Goal: Transaction & Acquisition: Download file/media

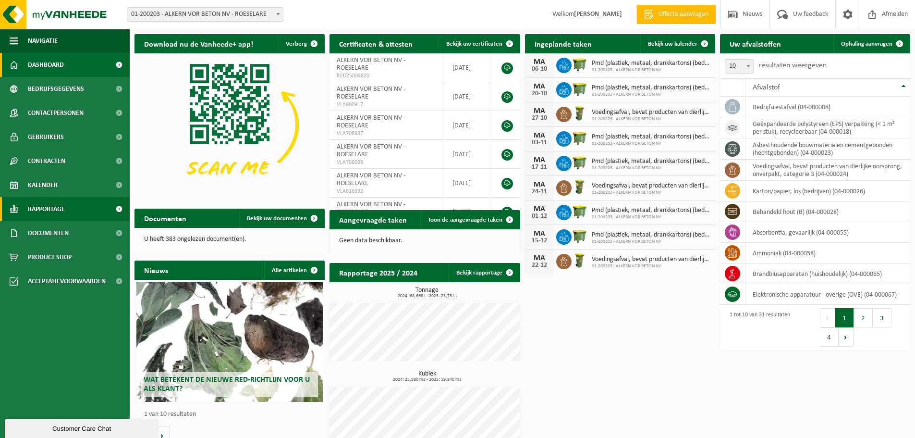
click at [47, 215] on span "Rapportage" at bounding box center [46, 209] width 37 height 24
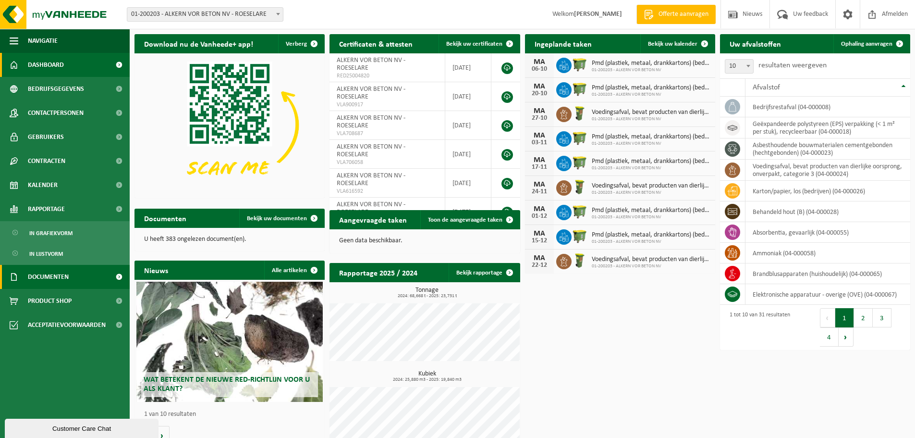
click at [48, 278] on span "Documenten" at bounding box center [48, 277] width 41 height 24
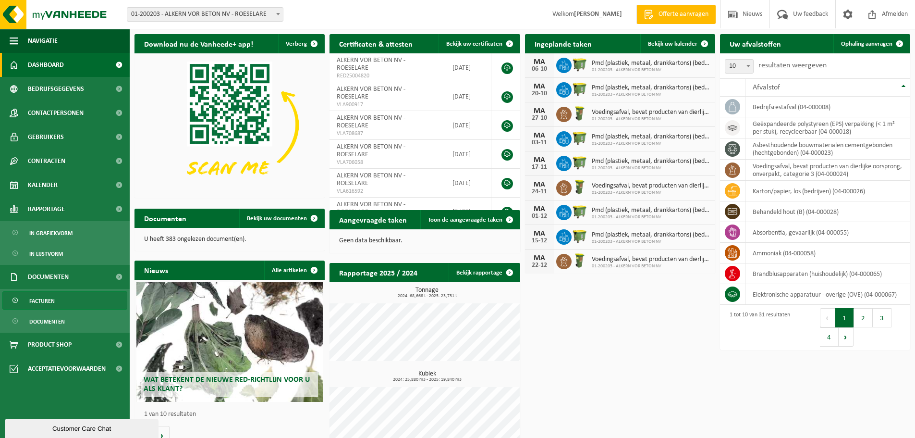
click at [45, 299] on span "Facturen" at bounding box center [41, 301] width 25 height 18
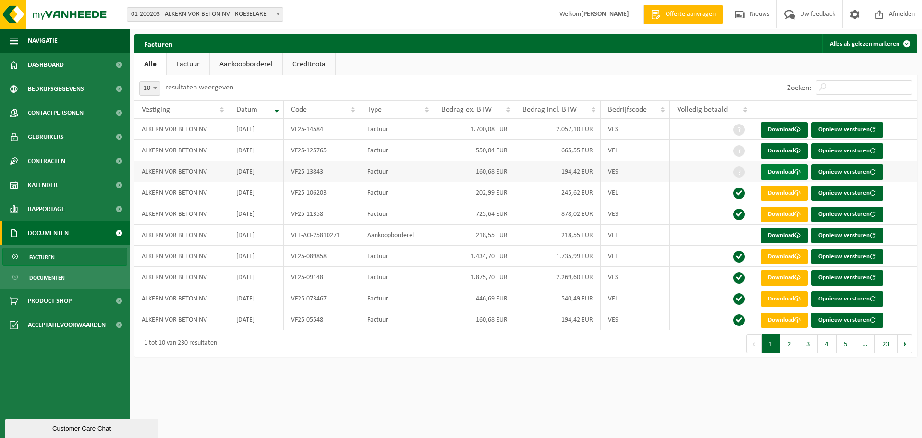
click at [781, 172] on link "Download" at bounding box center [784, 171] width 47 height 15
click at [788, 151] on link "Download" at bounding box center [784, 150] width 47 height 15
click at [766, 128] on link "Download" at bounding box center [784, 129] width 47 height 15
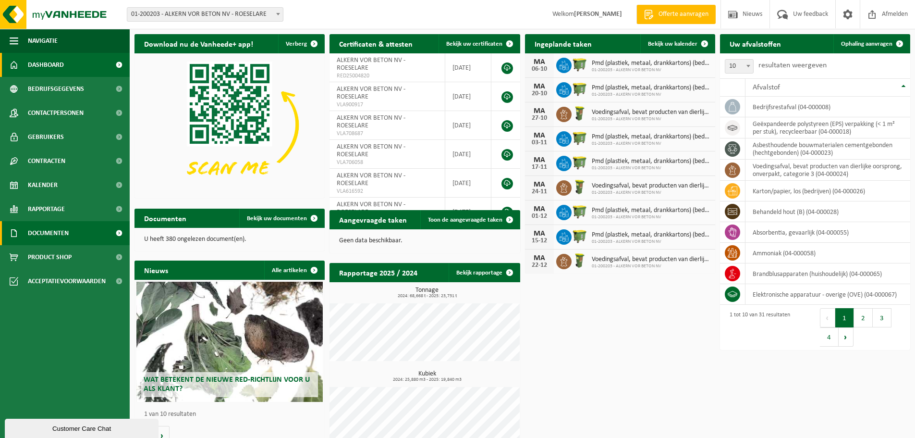
click at [51, 231] on span "Documenten" at bounding box center [48, 233] width 41 height 24
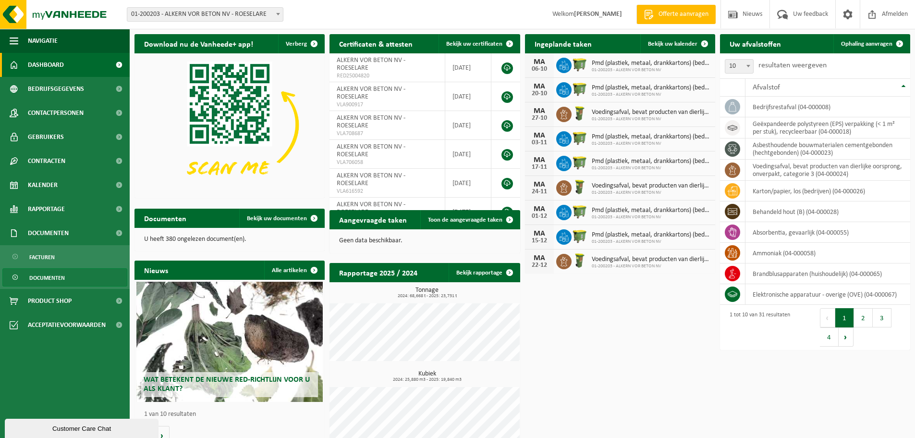
click at [47, 270] on span "Documenten" at bounding box center [47, 278] width 36 height 18
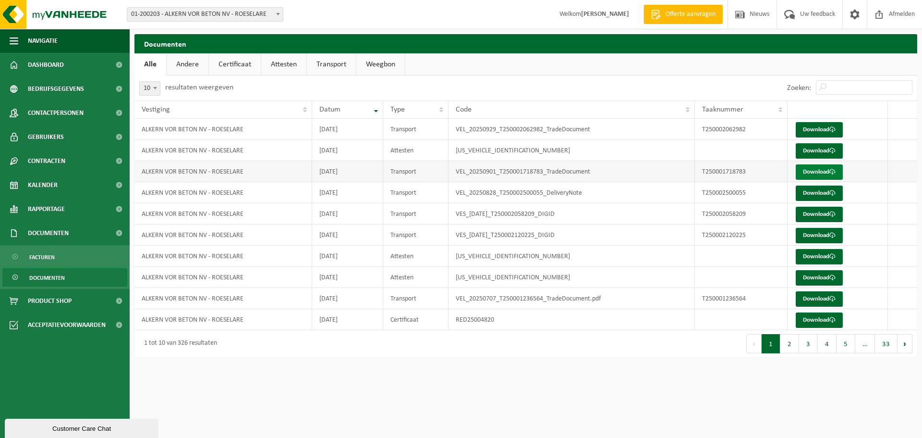
click at [820, 170] on link "Download" at bounding box center [819, 171] width 47 height 15
click at [812, 150] on link "Download" at bounding box center [819, 150] width 47 height 15
